Goal: Use online tool/utility

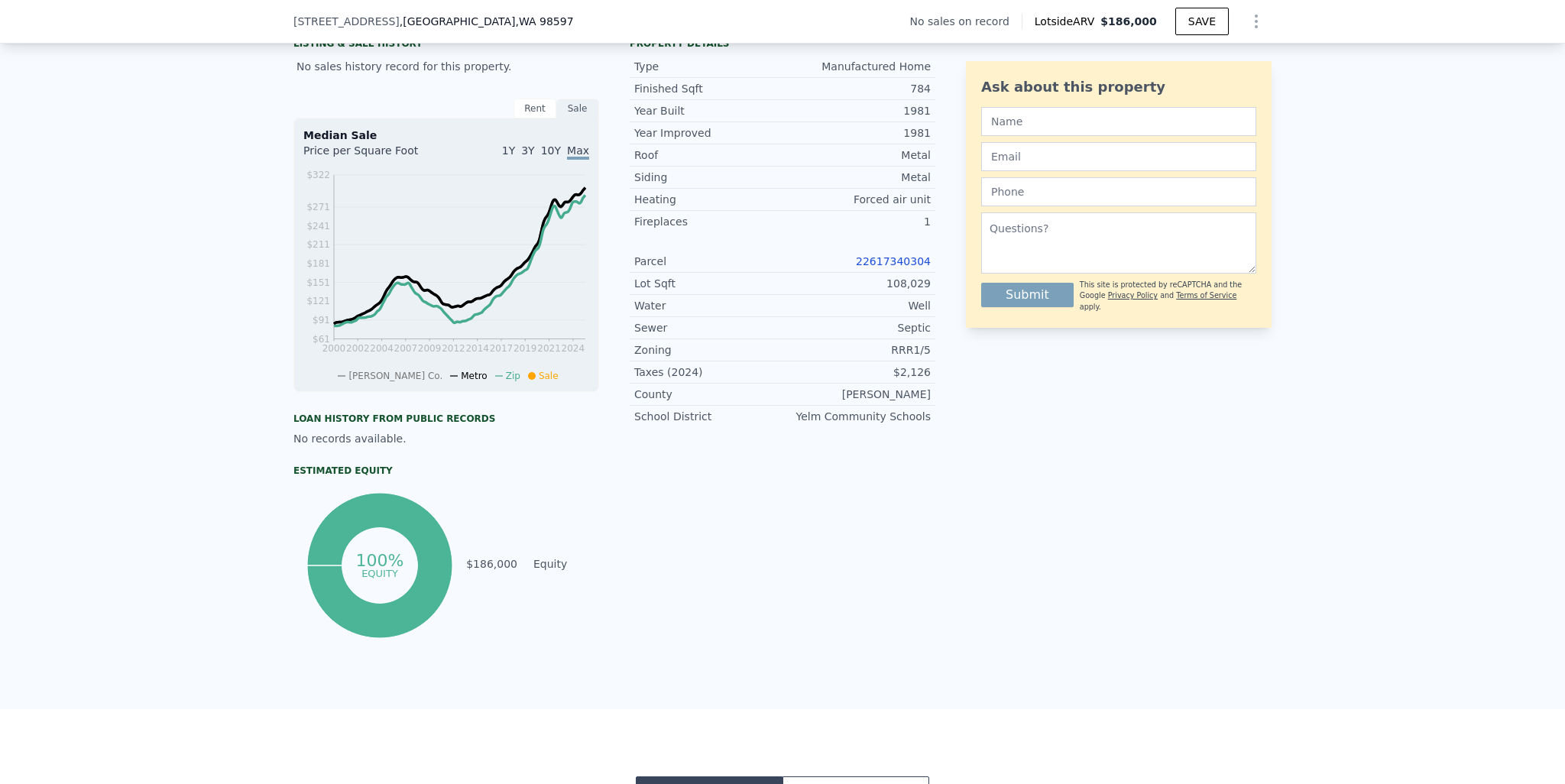
scroll to position [147, 0]
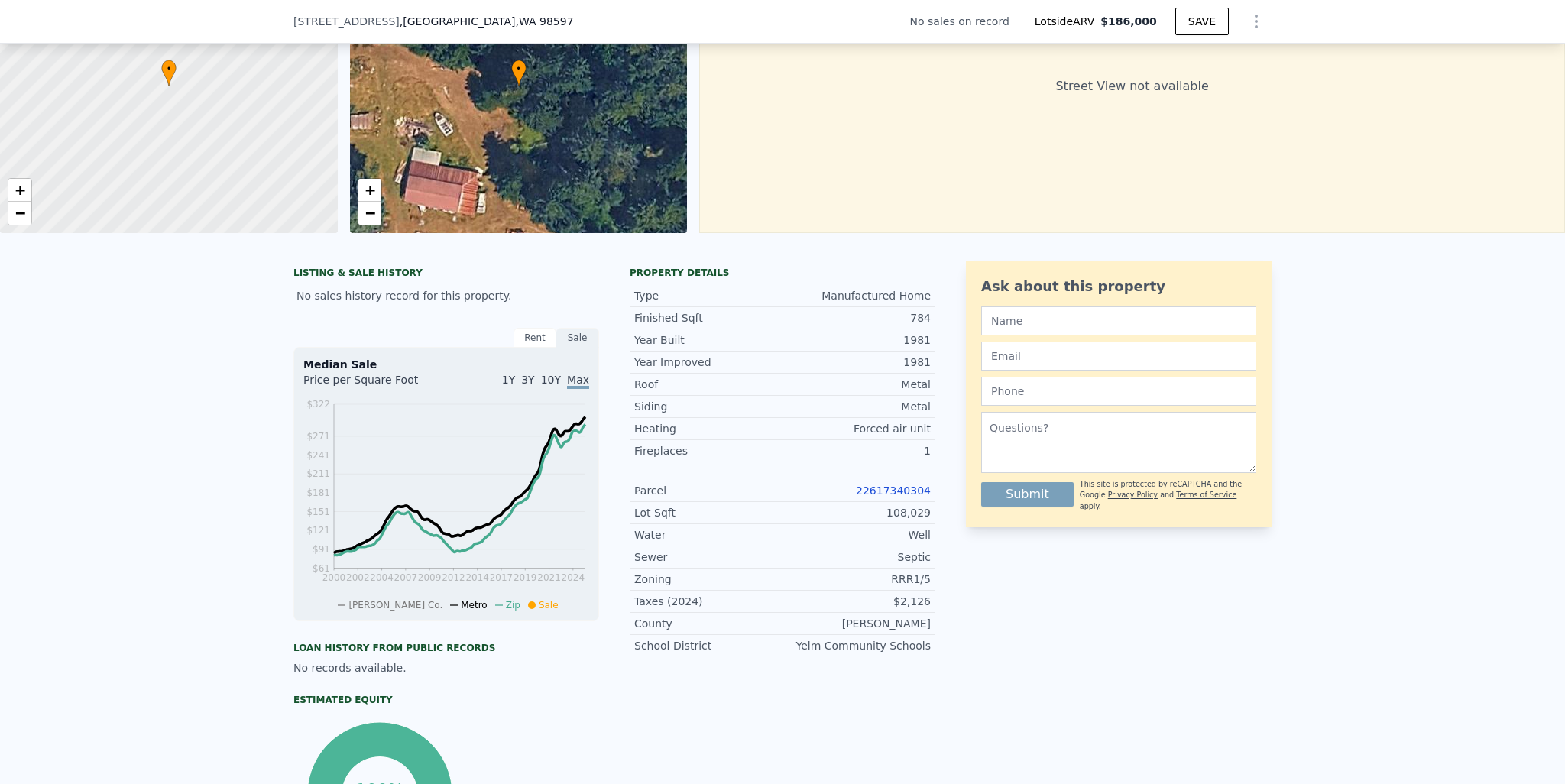
click at [888, 496] on link "22617340304" at bounding box center [893, 490] width 75 height 13
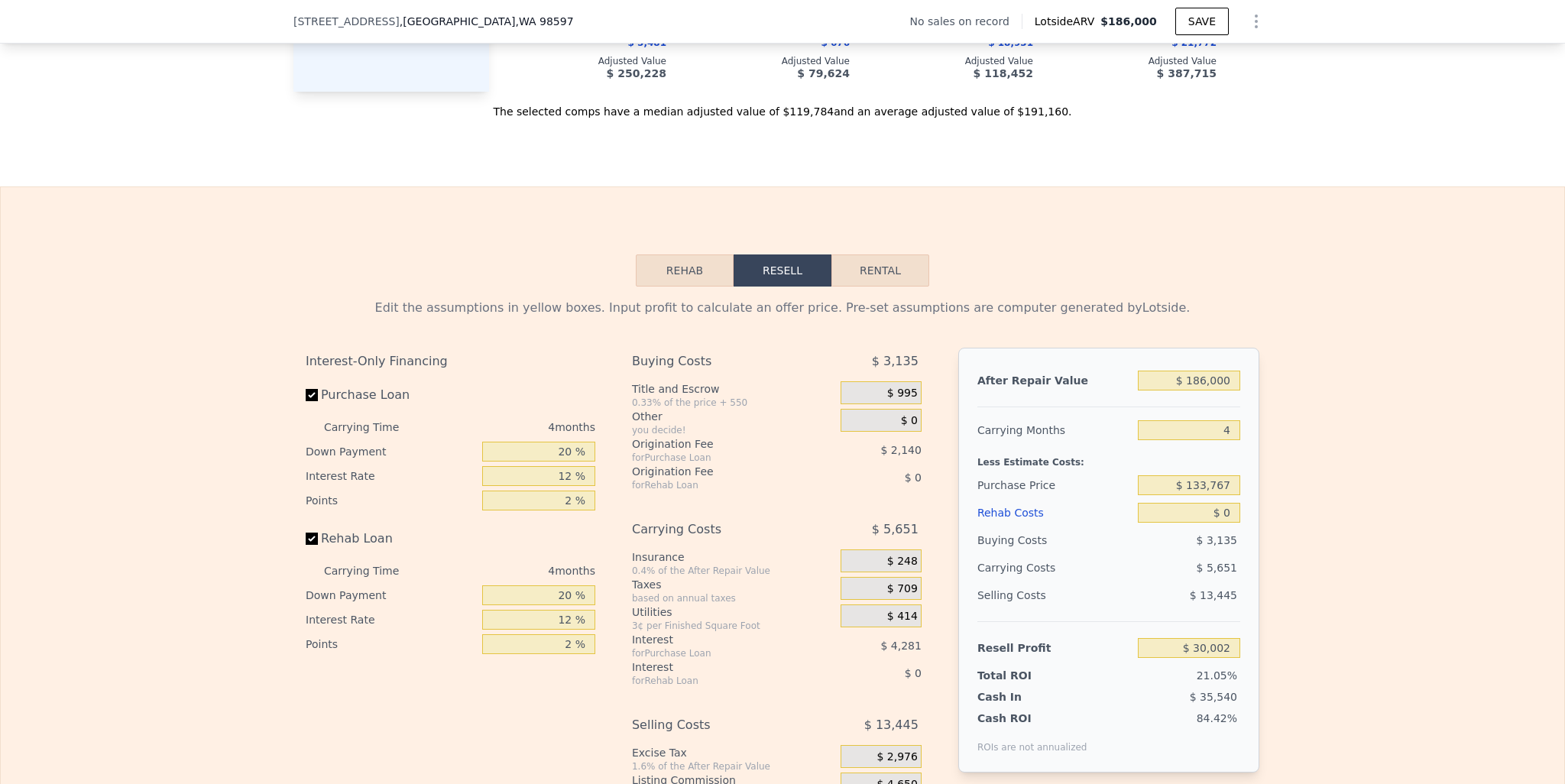
scroll to position [2133, 0]
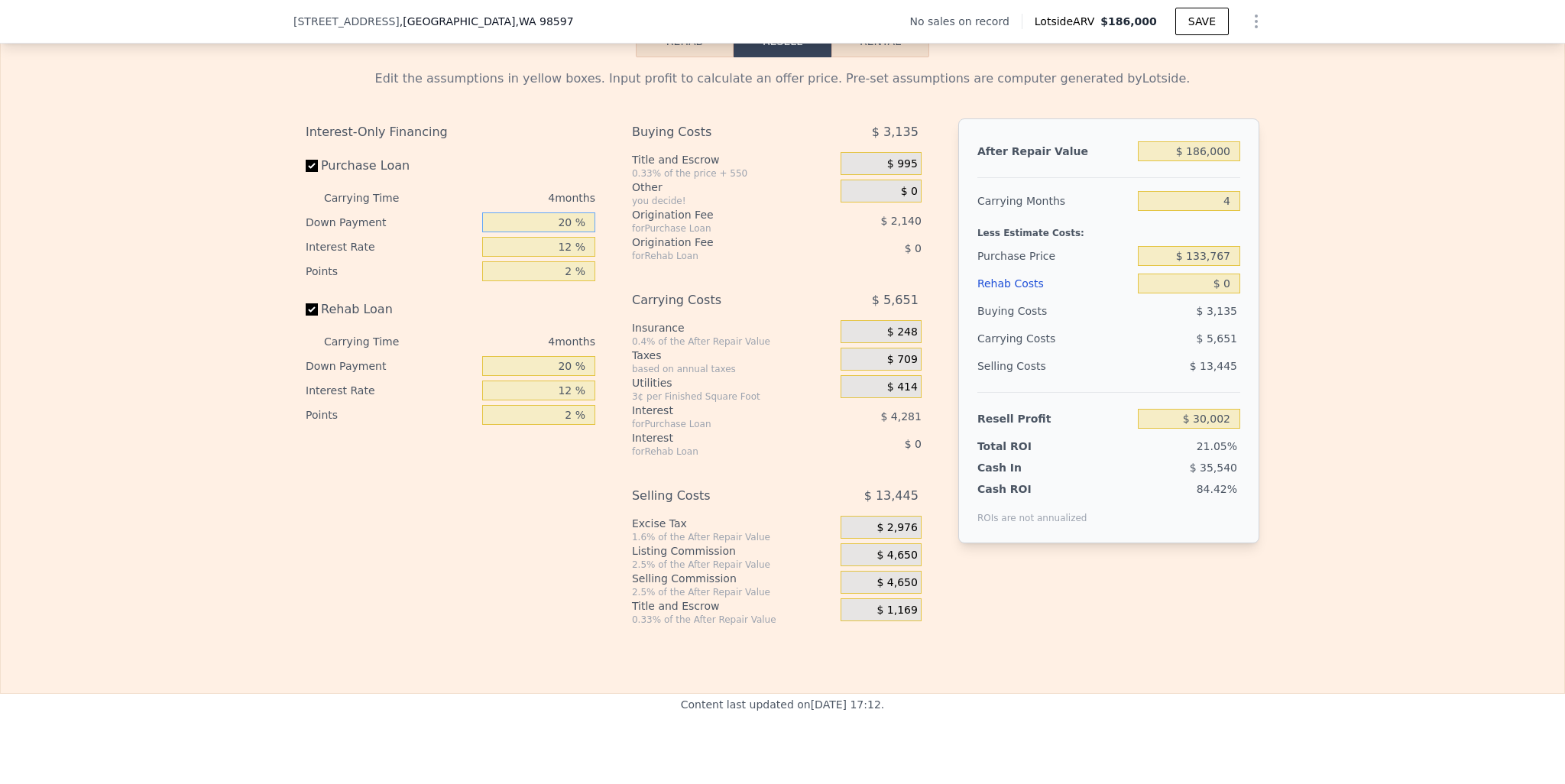
click at [561, 232] on input "20 %" at bounding box center [539, 223] width 113 height 20
type input "1 %"
type input "$ 28,477"
type input "10 %"
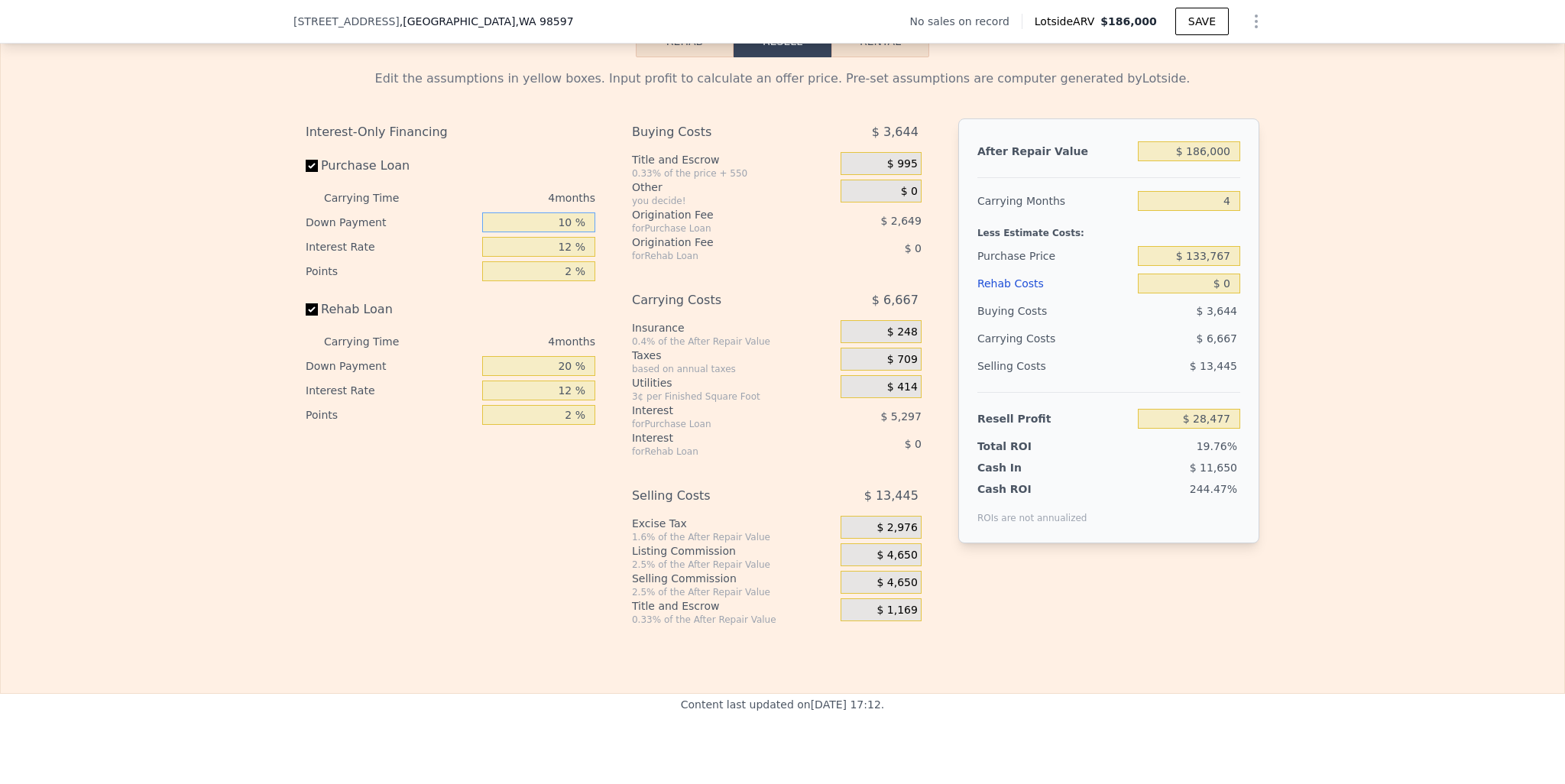
type input "$ 29,198"
type input "10 %"
click at [559, 257] on input "12 %" at bounding box center [539, 247] width 113 height 20
type input "1 %"
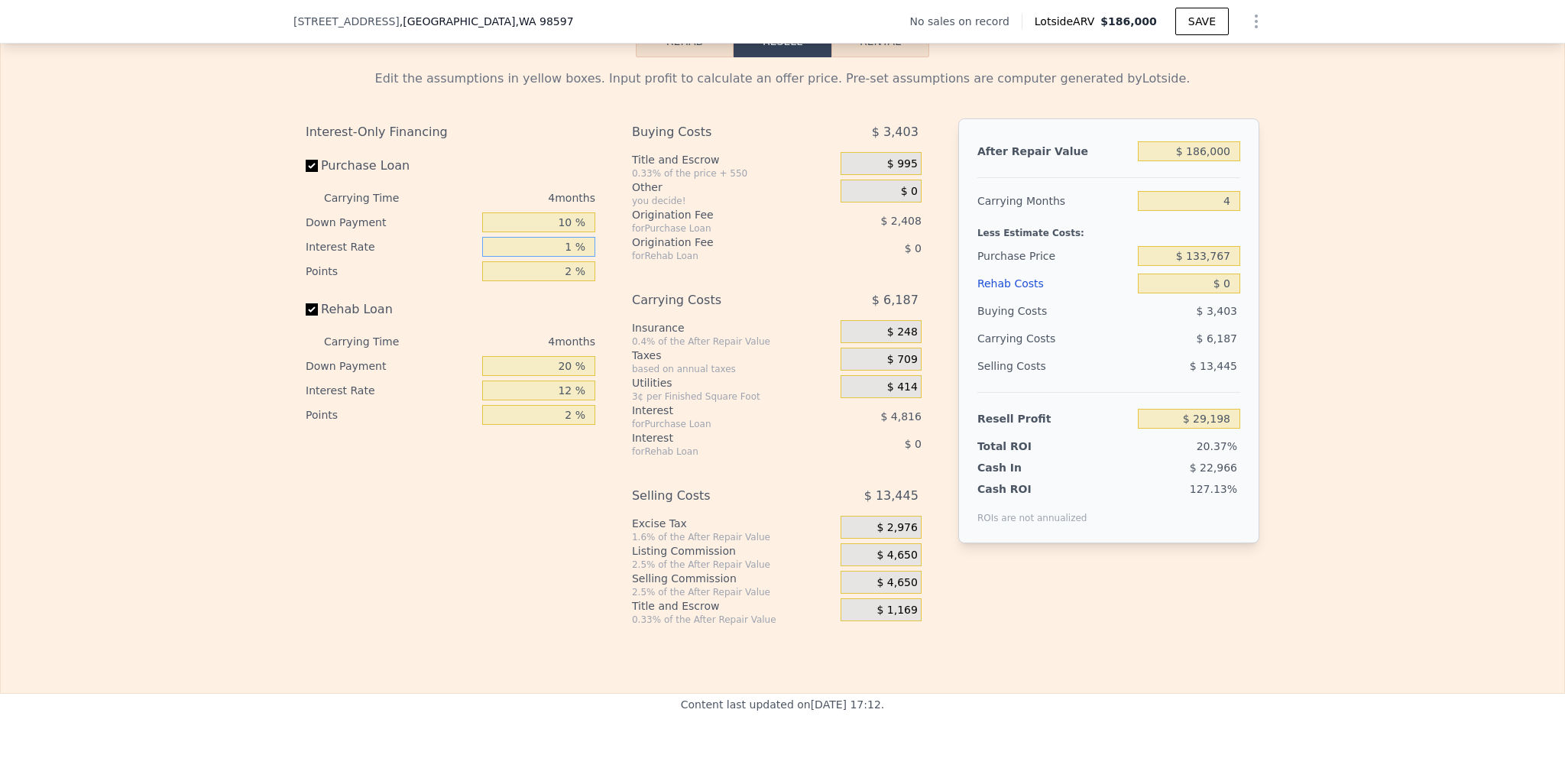
type input "$ 33,614"
type input "10 %"
type input "$ 30,002"
type input "10 %"
click at [549, 281] on input "2 %" at bounding box center [539, 271] width 113 height 20
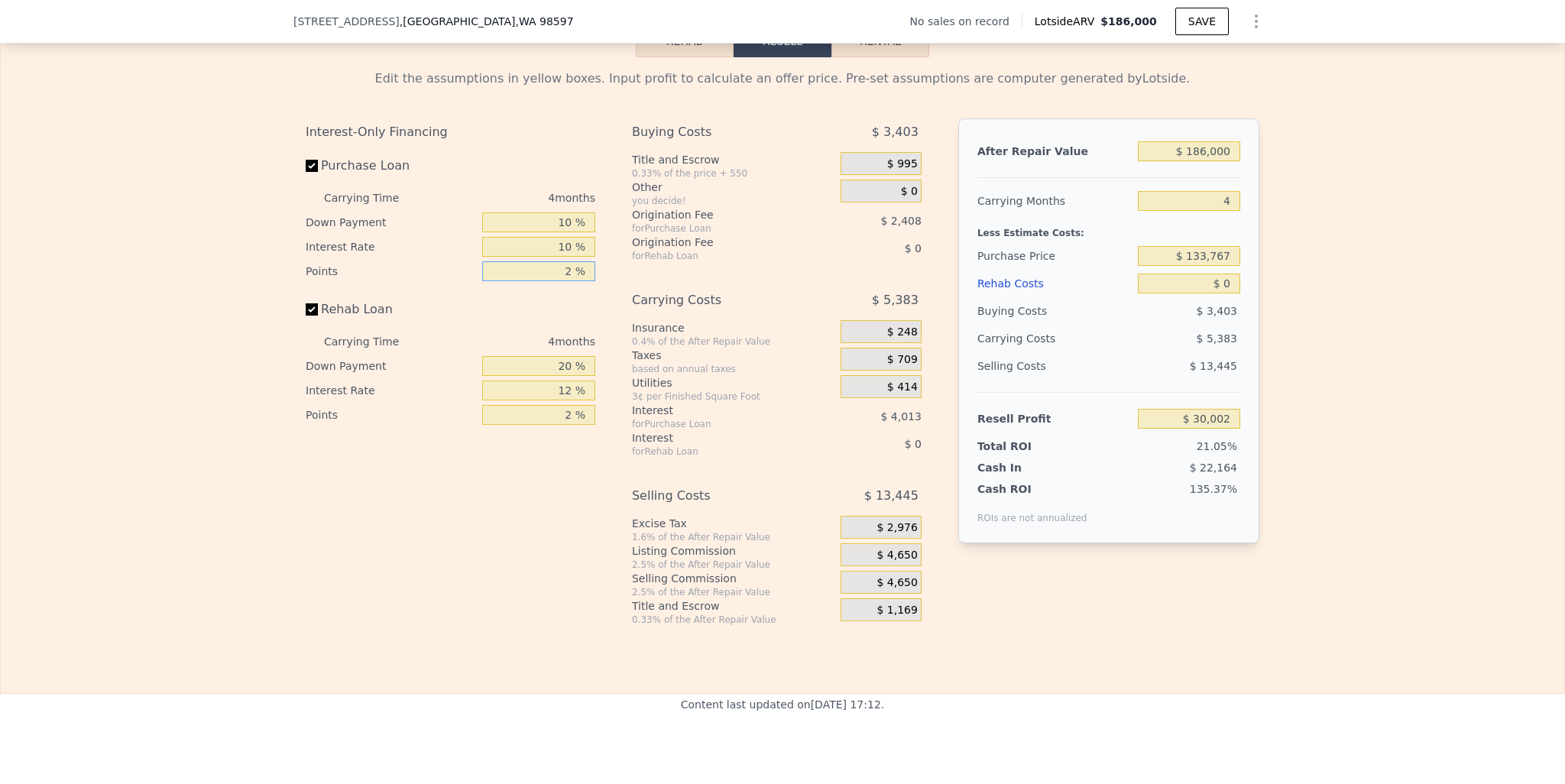
type input "12 %"
type input "$ 17,963"
type input "1.2 %"
type input "$ 30,965"
type input "1.22 %"
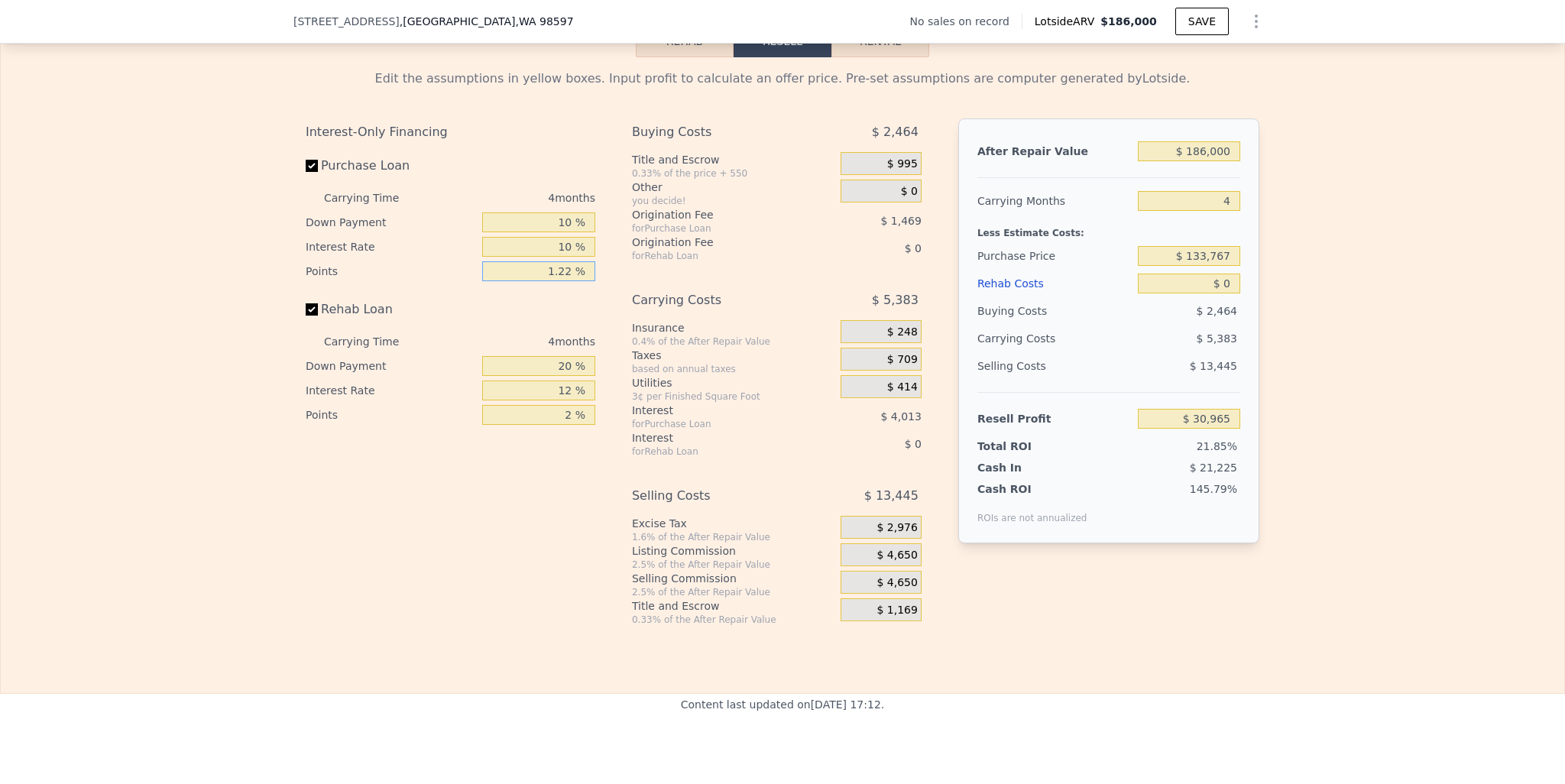
type input "$ 30,941"
type input "1.2 %"
type input "$ 30,965"
type input "1.2 %"
click at [557, 376] on input "20 %" at bounding box center [539, 366] width 113 height 20
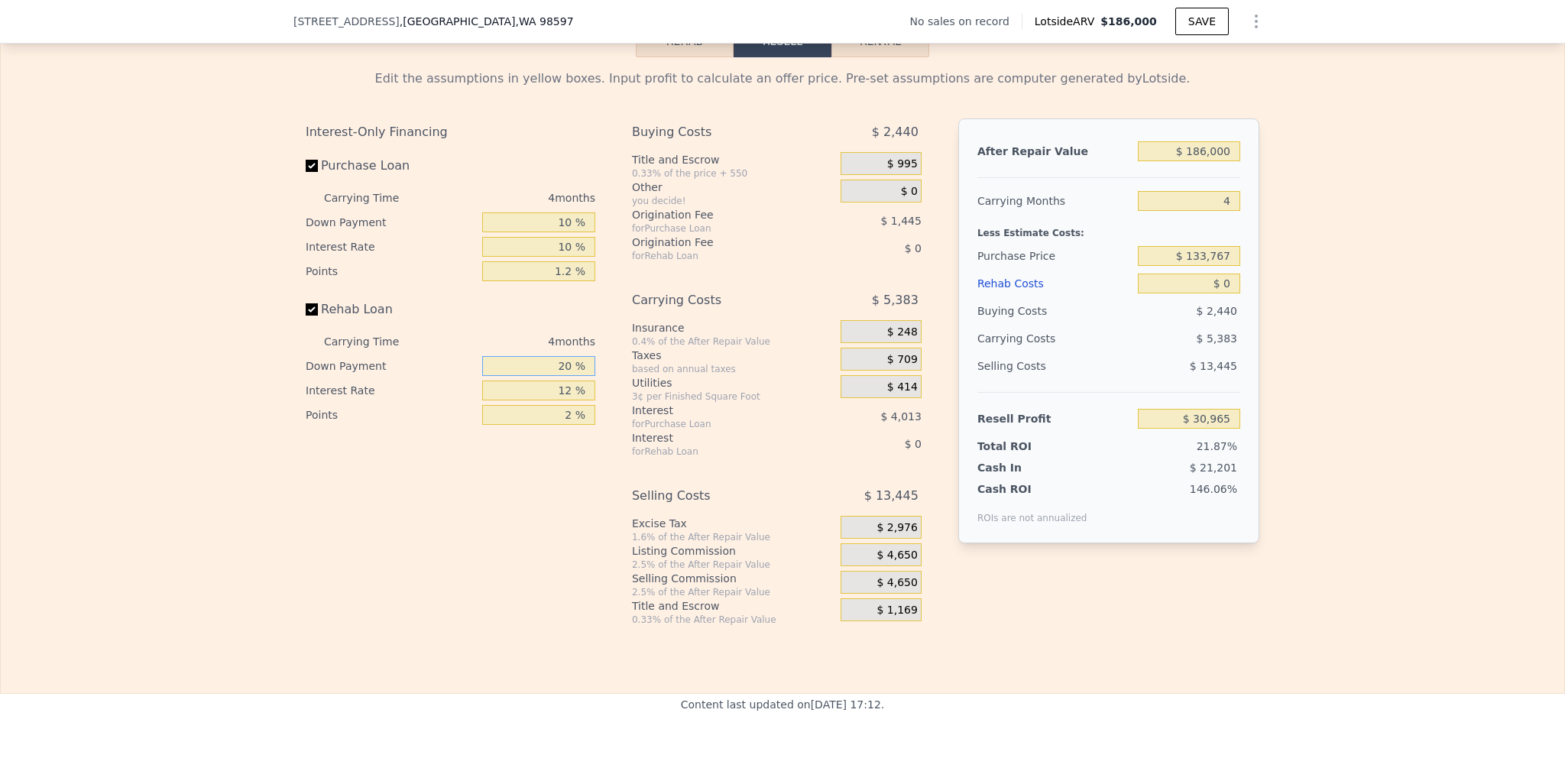
click at [557, 376] on input "20 %" at bounding box center [539, 366] width 113 height 20
type input "10 %"
click at [558, 400] on input "12 %" at bounding box center [539, 390] width 113 height 20
type input "10 %"
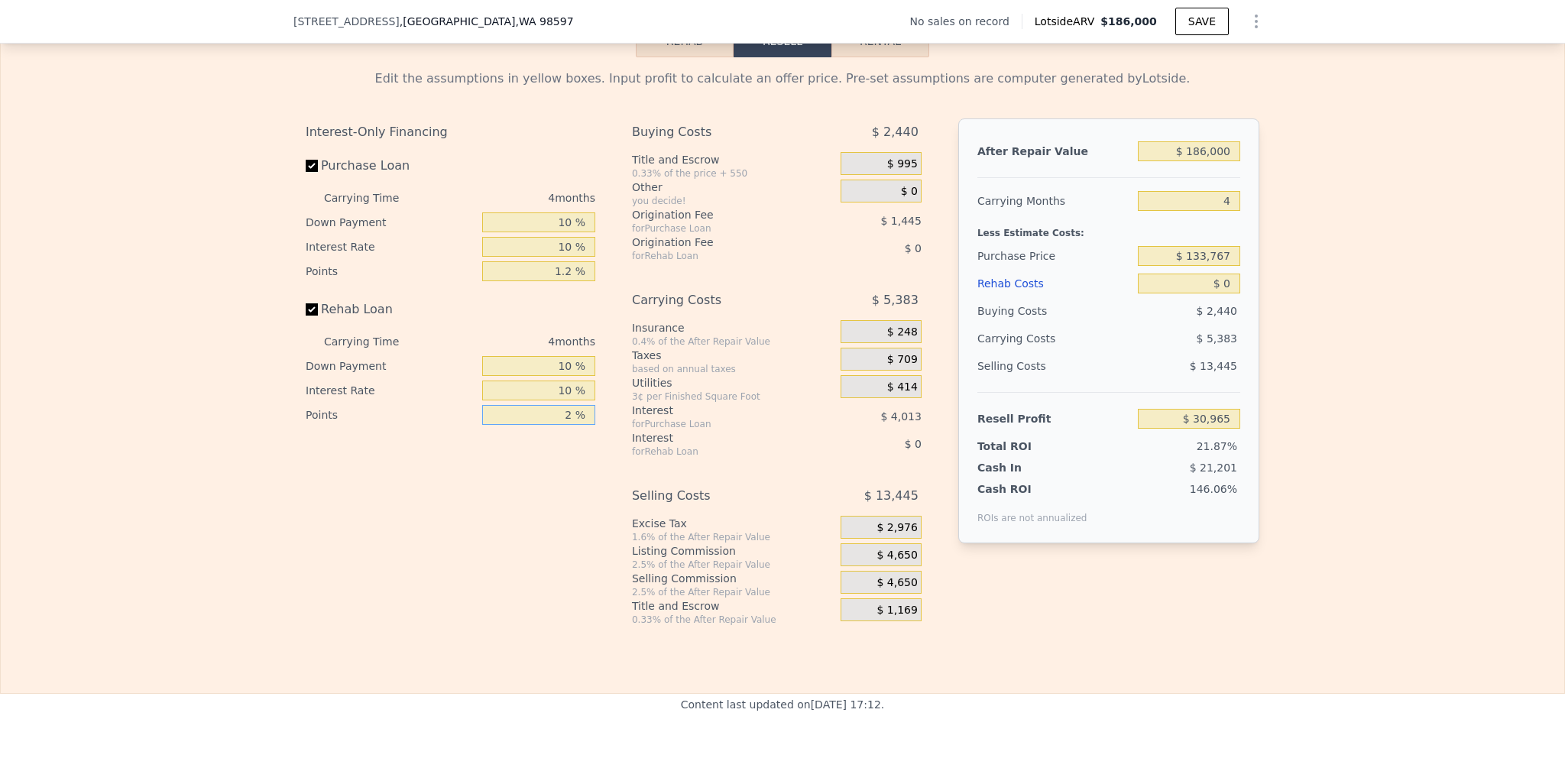
click at [564, 425] on input "2 %" at bounding box center [539, 415] width 113 height 20
type input "1.2 %"
click at [1206, 161] on input "$ 186,000" at bounding box center [1189, 151] width 103 height 20
type input "$ 3"
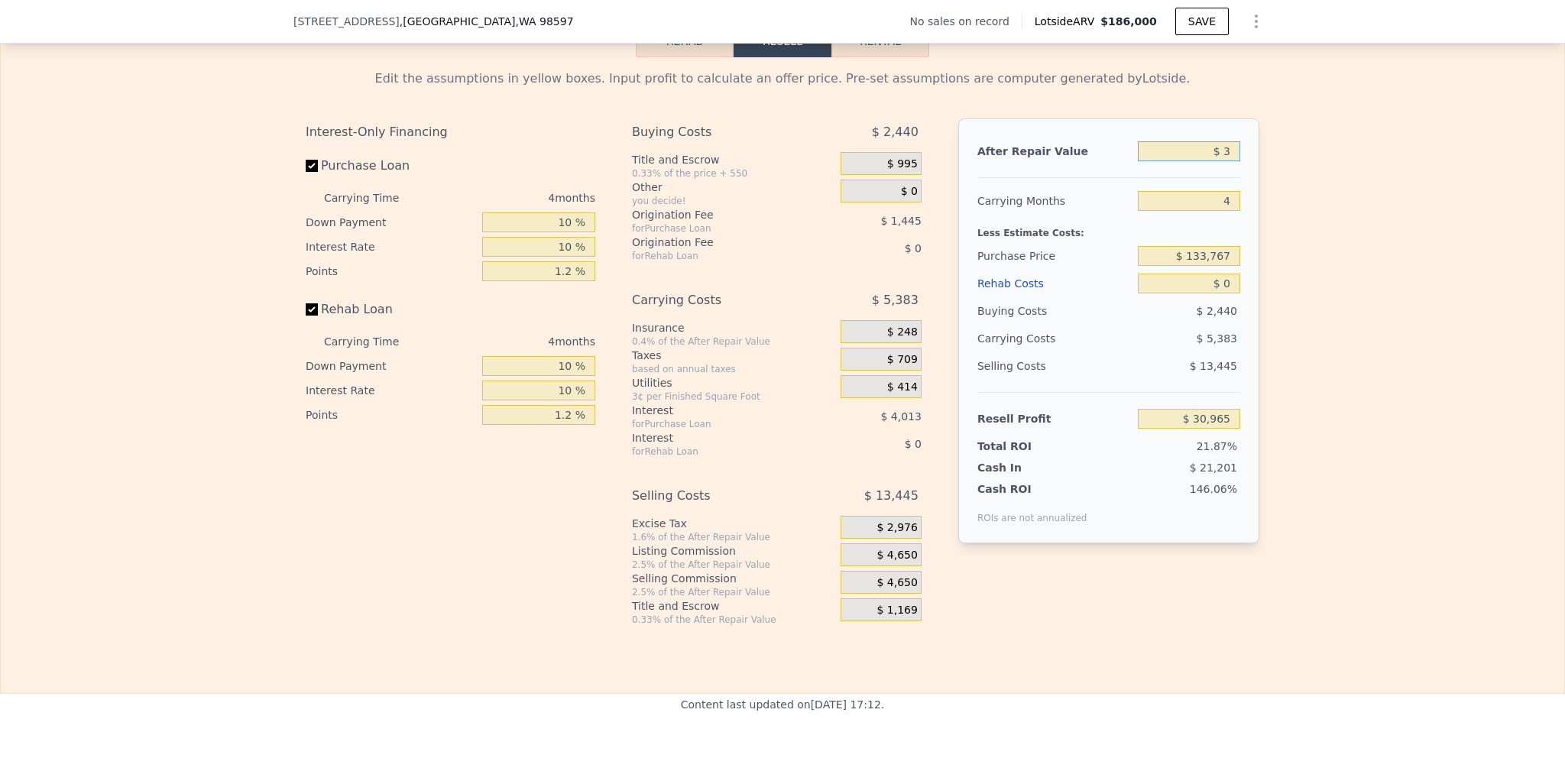
type input "-$ 141,889"
type input "$ 38"
type input "-$ 141,857"
type input "$ 380"
type input "-$ 141,540"
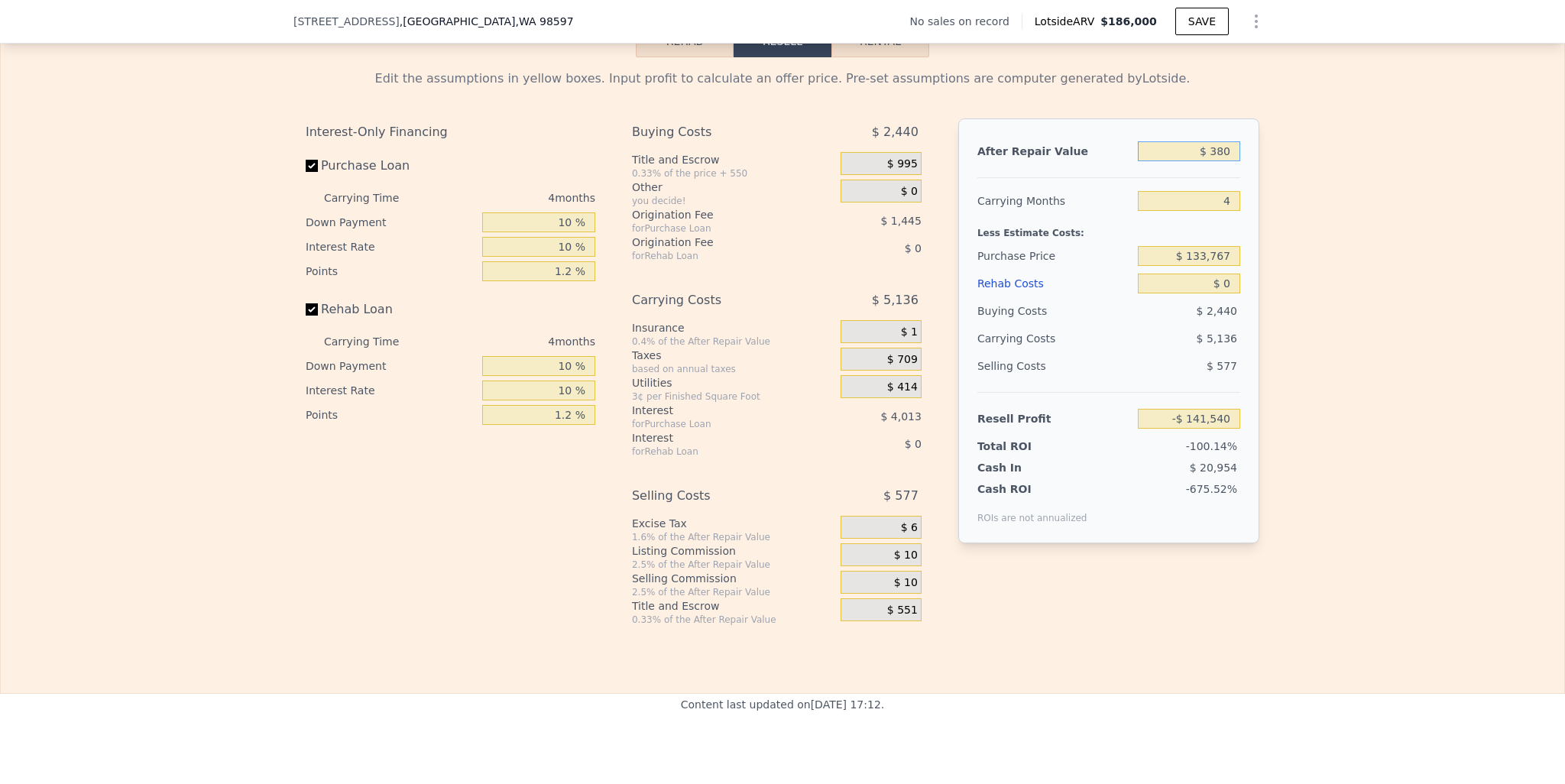
type input "$ 3,800"
type input "-$ 138,361"
type input "$ 38,000"
type input "-$ 106,578"
type input "$ 380,000"
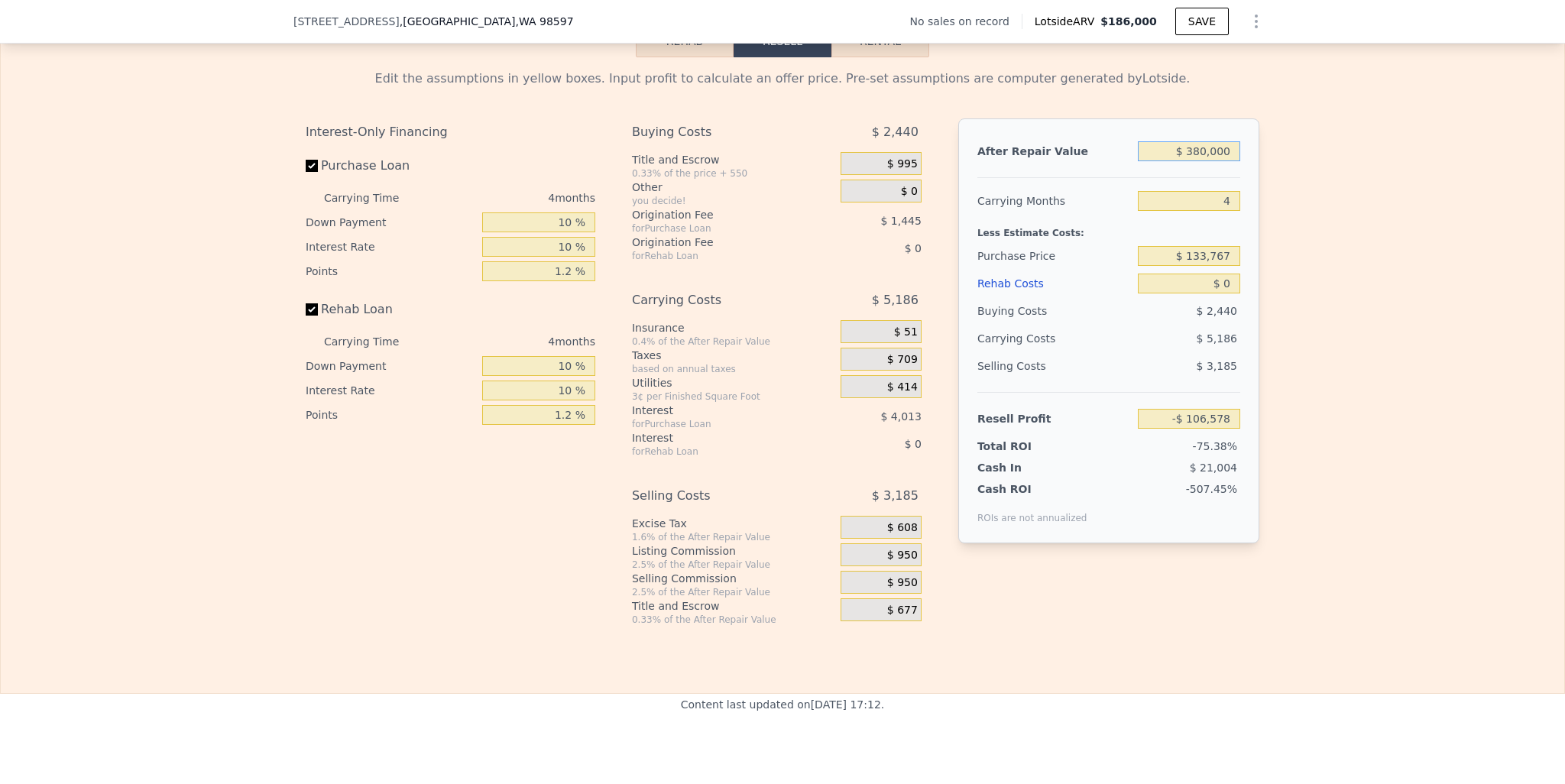
type input "$ 211,256"
type input "$ 380,000"
click at [1225, 211] on input "4" at bounding box center [1189, 201] width 103 height 20
click at [1196, 242] on div "Less Estimate Costs:" at bounding box center [1109, 228] width 263 height 28
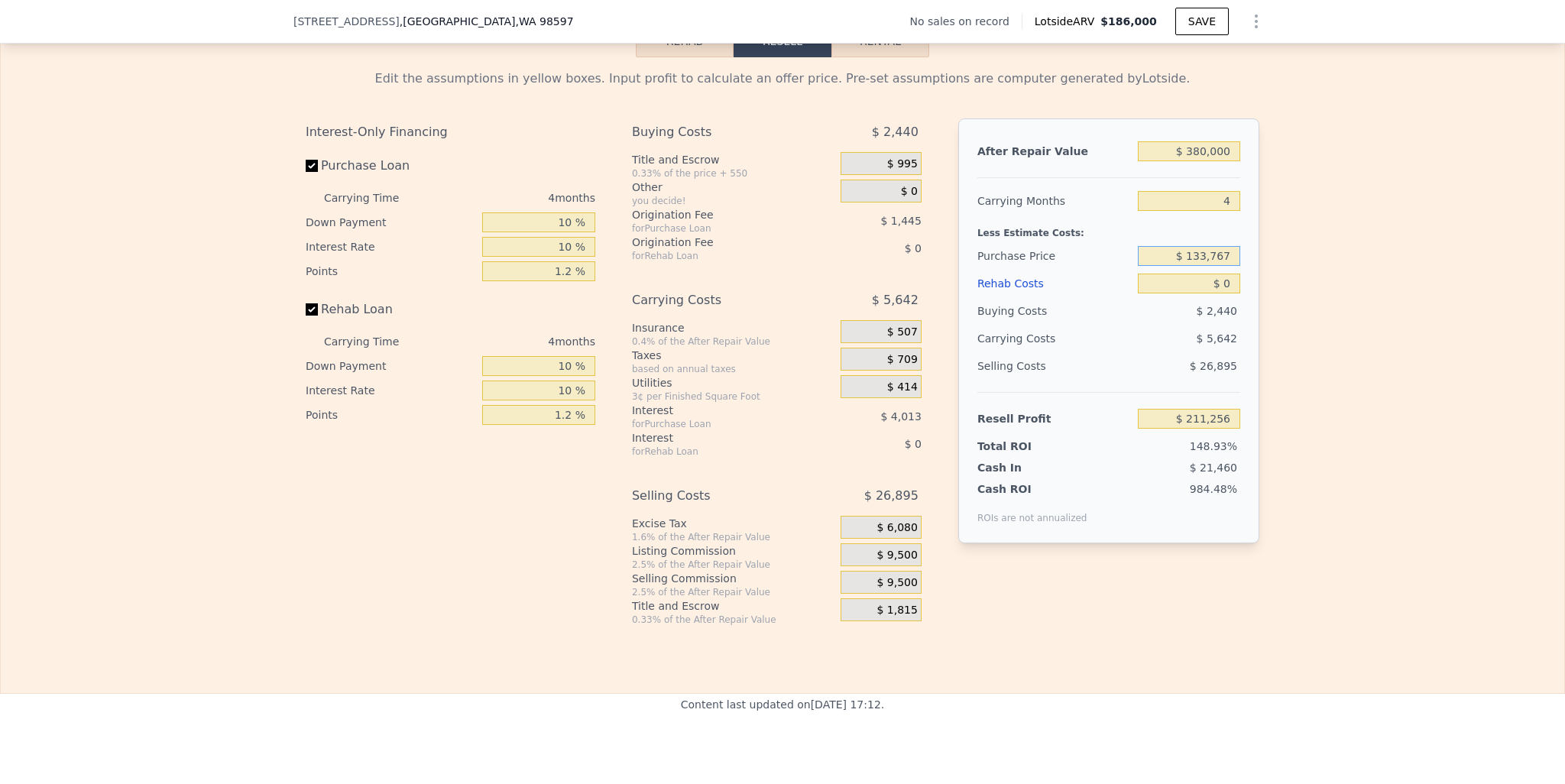
click at [1209, 266] on input "$ 133,767" at bounding box center [1189, 256] width 103 height 20
type input "$ 210,000"
click at [1221, 294] on input "$ 0" at bounding box center [1189, 284] width 103 height 20
type input "$ 131,658"
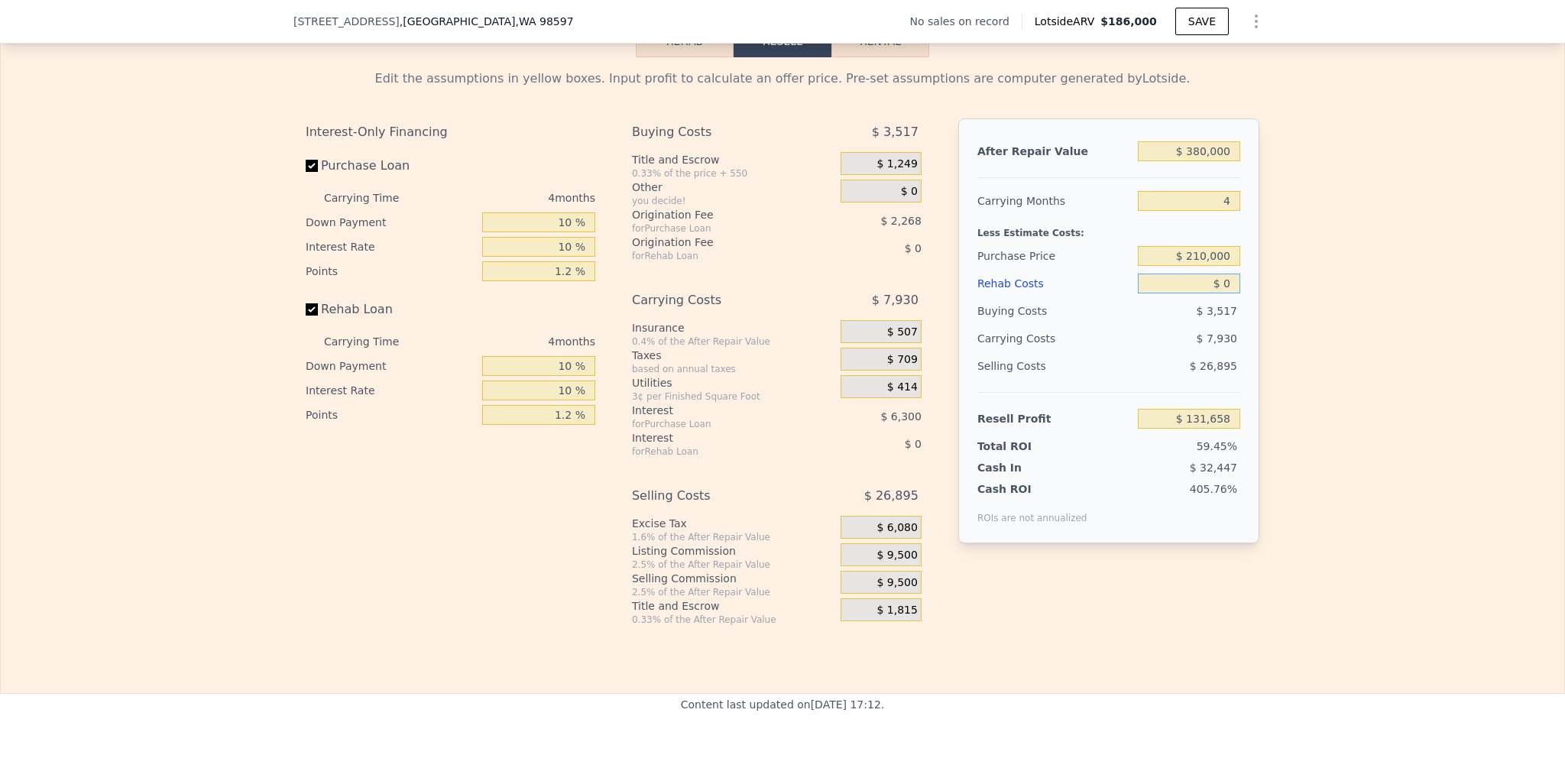
click at [1223, 294] on input "$ 0" at bounding box center [1189, 284] width 103 height 20
type input "$ 5"
type input "$ 131,653"
type input "$ 50"
type input "$ 131,607"
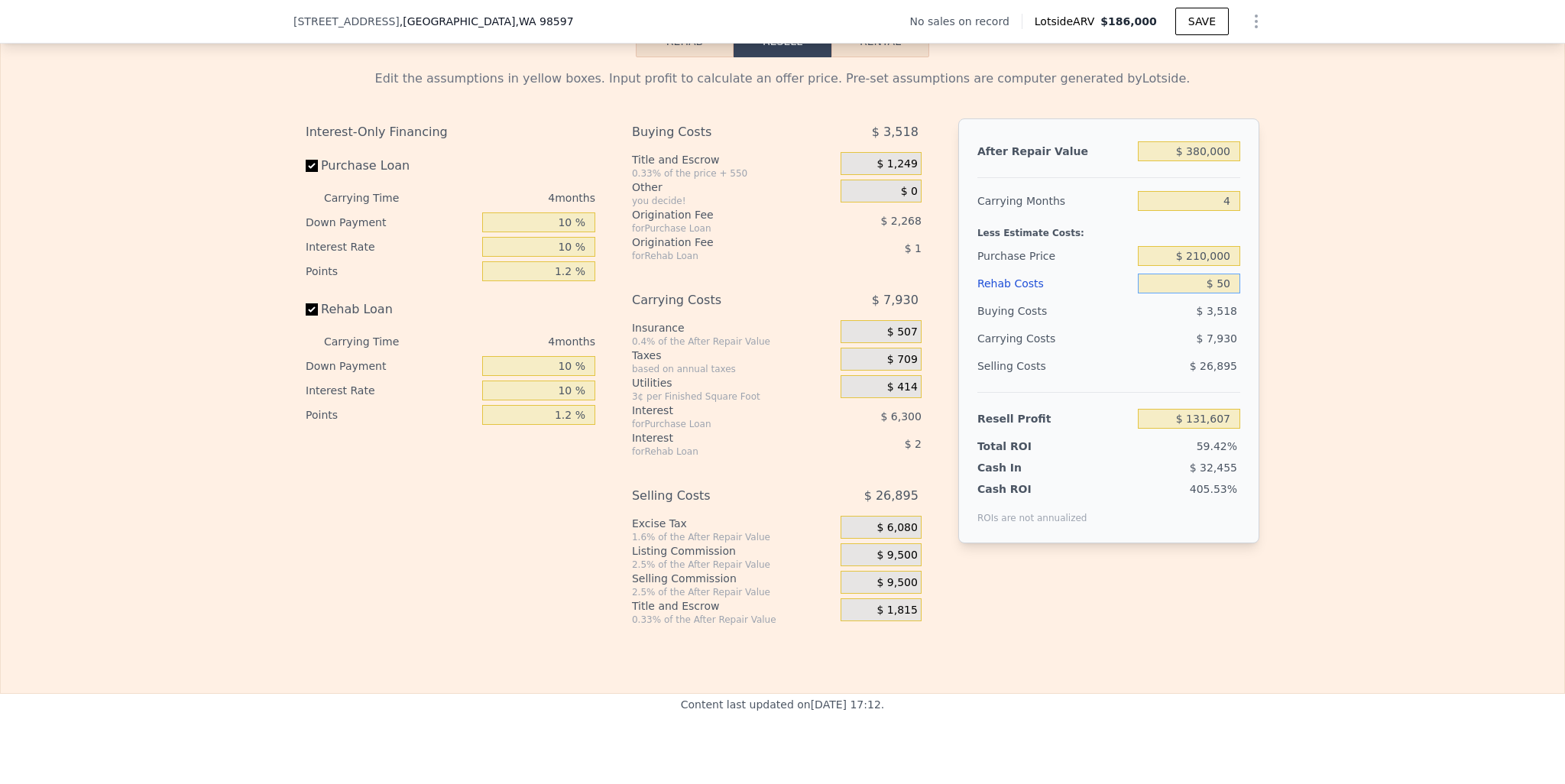
type input "$ 500"
type input "$ 131,137"
type input "$ 5,000"
type input "$ 126,452"
type input "$ 50,000"
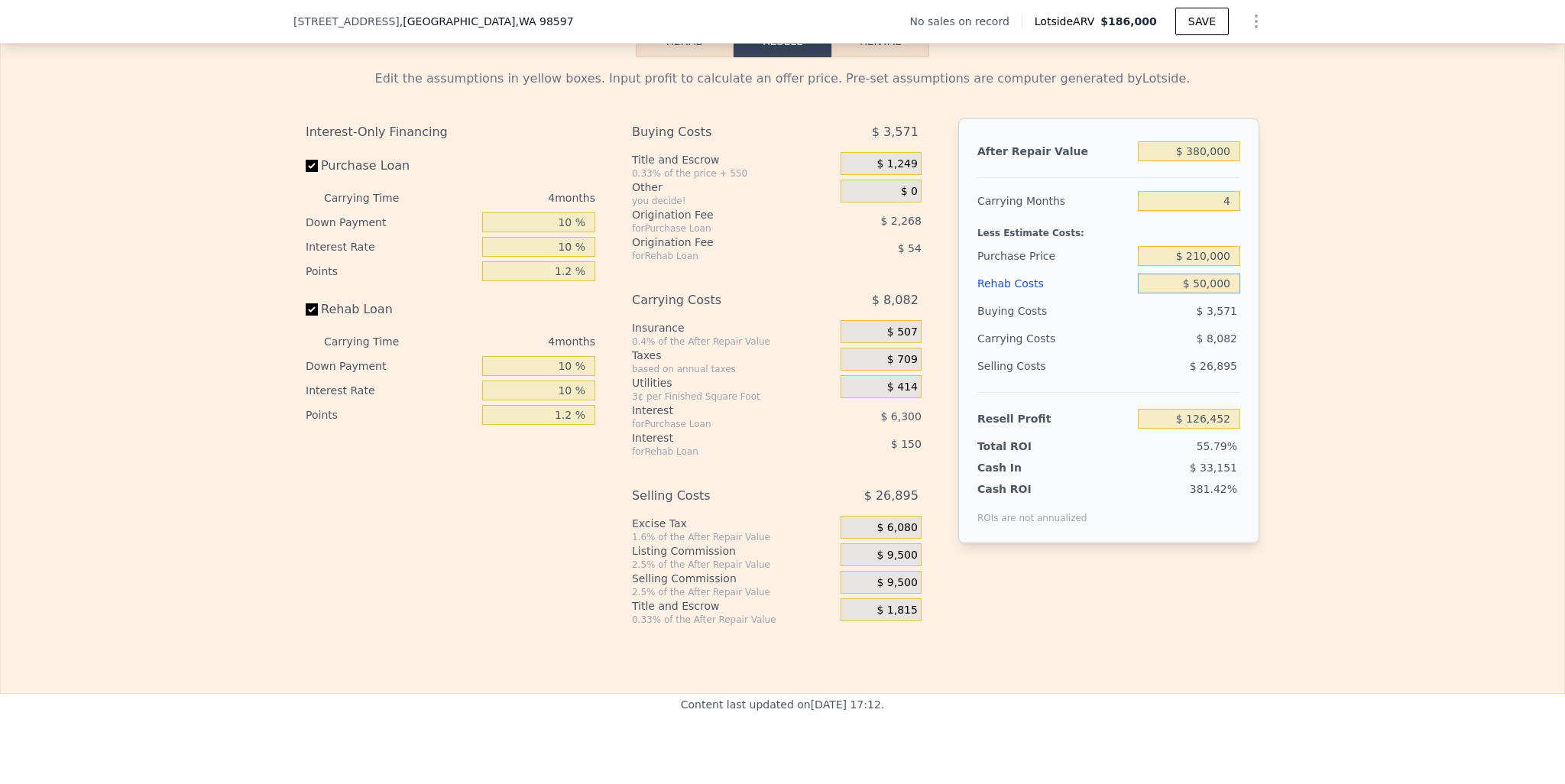
type input "$ 79,618"
type input "$ 50,000"
click at [1290, 306] on div "Edit the assumptions in yellow boxes. Input profit to calculate an offer price.…" at bounding box center [782, 342] width 1563 height 569
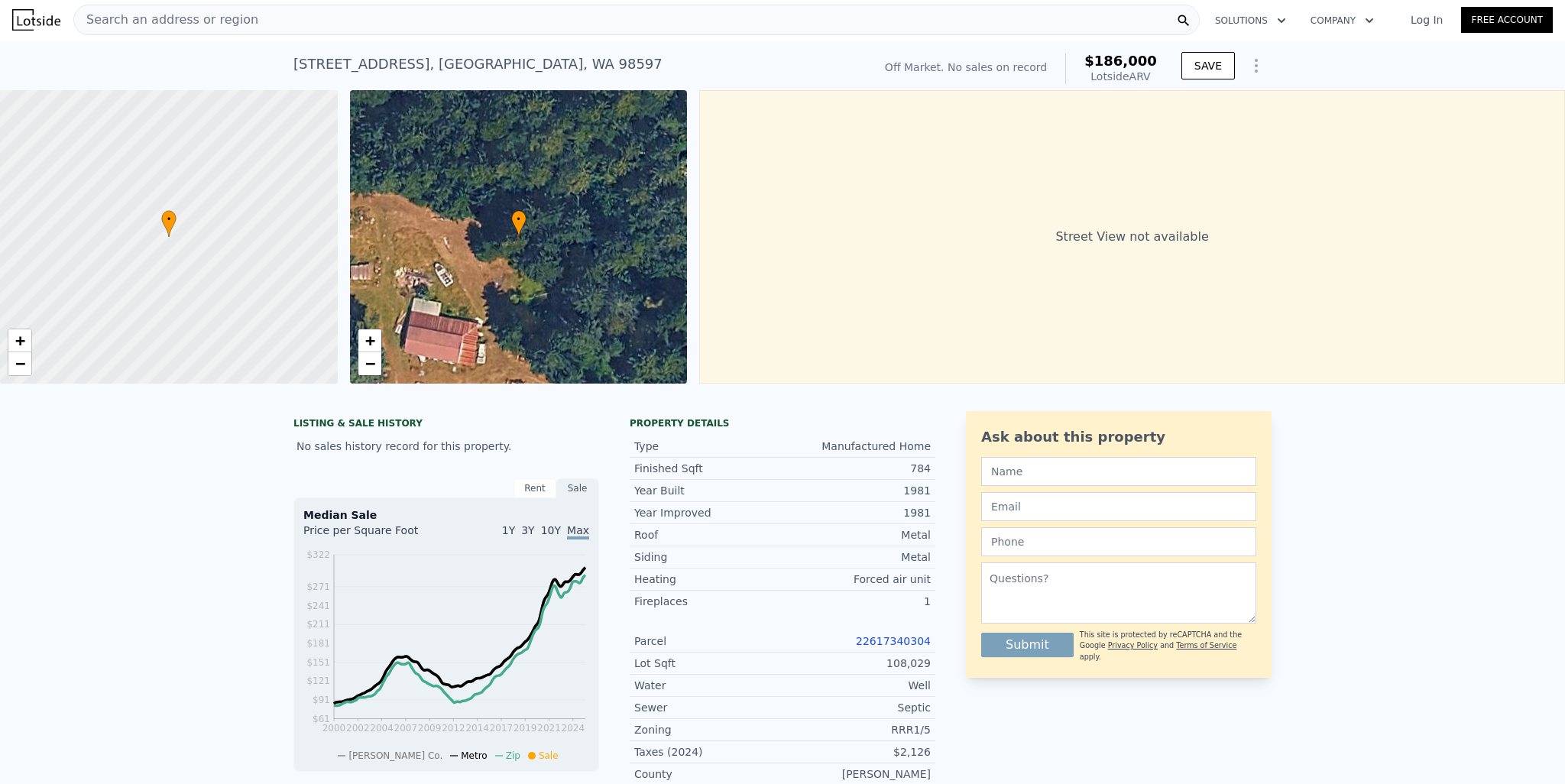
scroll to position [0, 0]
click at [398, 71] on div "[STREET_ADDRESS]" at bounding box center [478, 66] width 369 height 22
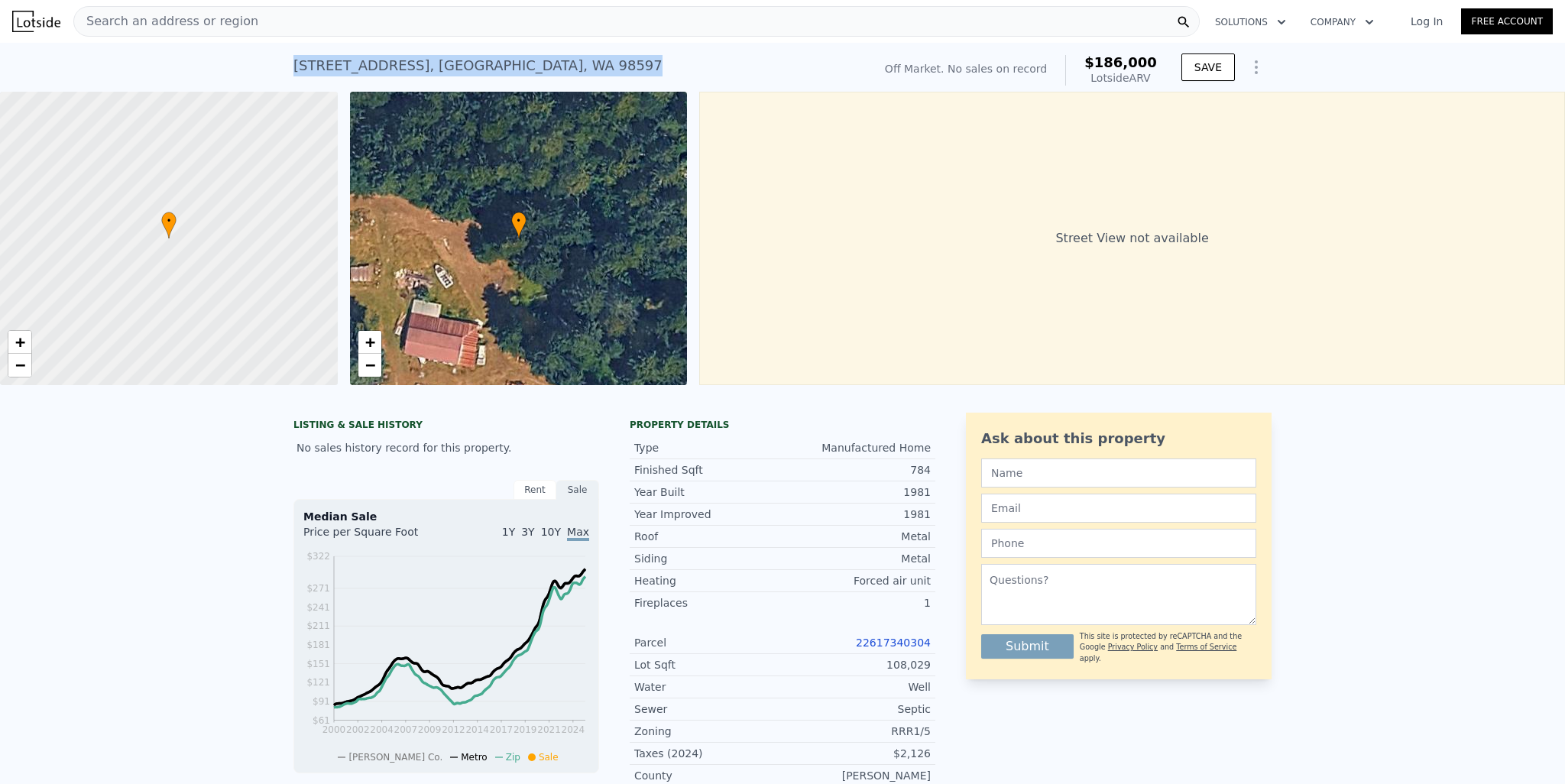
click at [398, 71] on div "[STREET_ADDRESS]" at bounding box center [478, 66] width 369 height 22
copy div "[STREET_ADDRESS] No sales on record (~ARV $186k )"
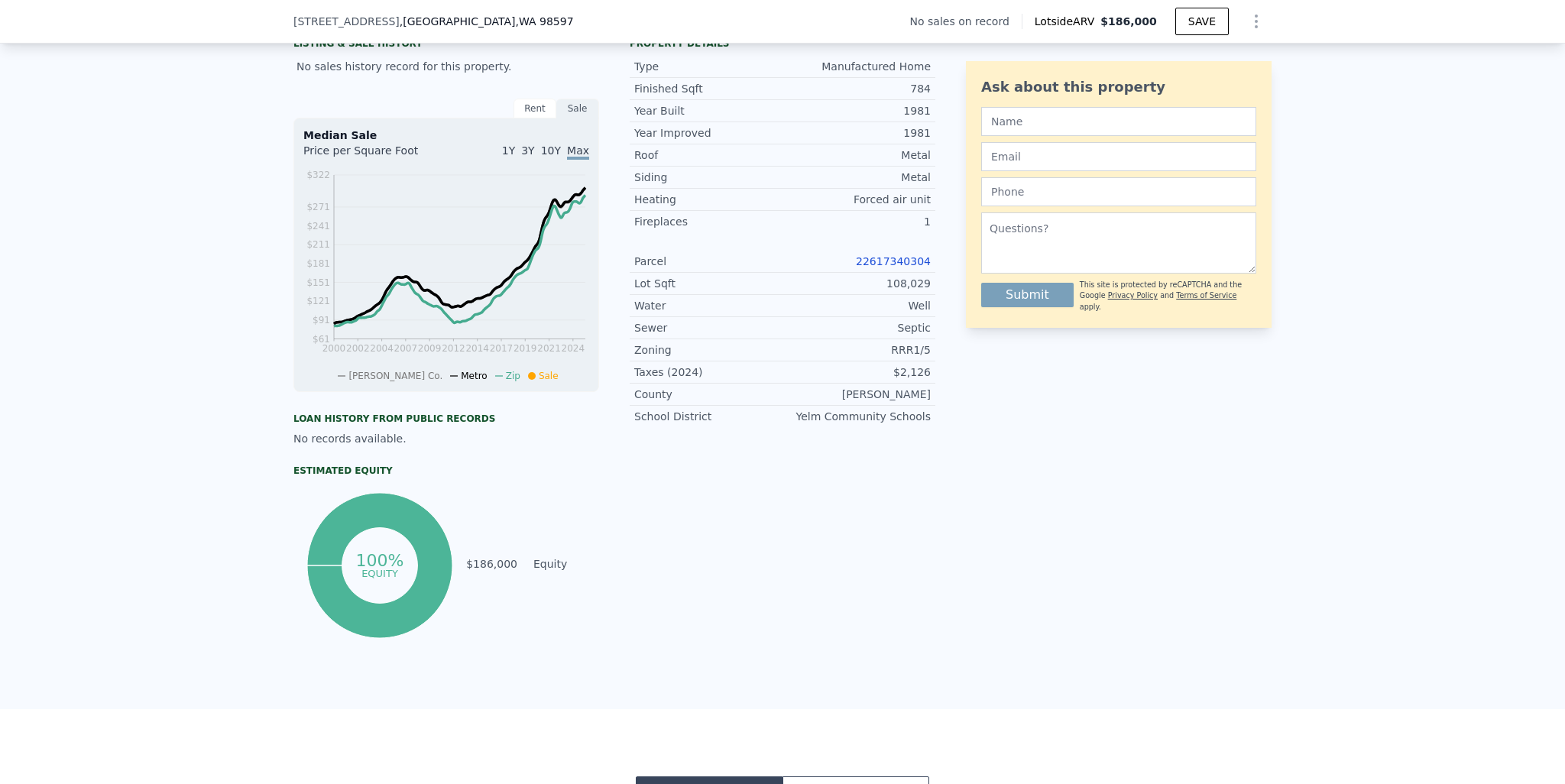
type input "$ 186,000"
type input "$ 0"
type input "$ 30,002"
